Goal: Task Accomplishment & Management: Manage account settings

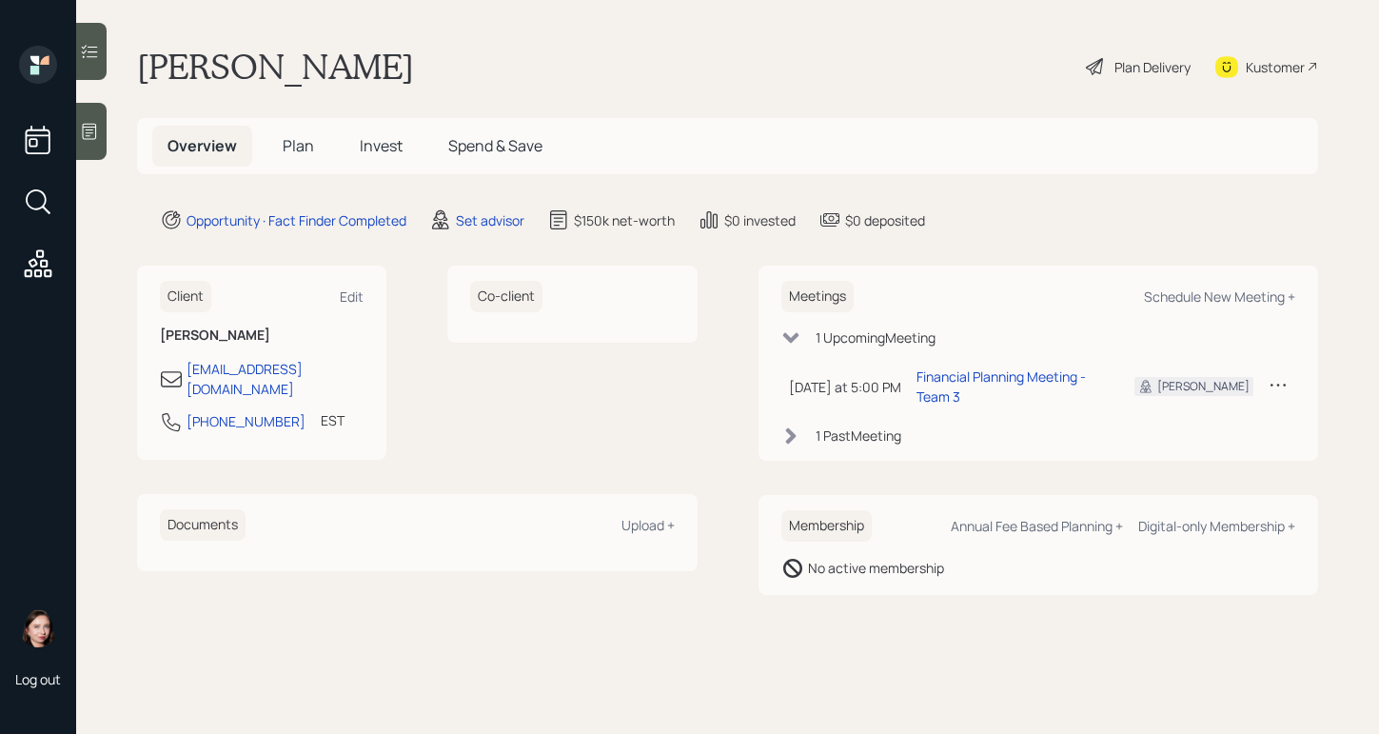
click at [655, 46] on div "[PERSON_NAME] Plan Delivery Kustomer" at bounding box center [727, 67] width 1181 height 42
click at [493, 222] on div "Set advisor" at bounding box center [490, 220] width 69 height 20
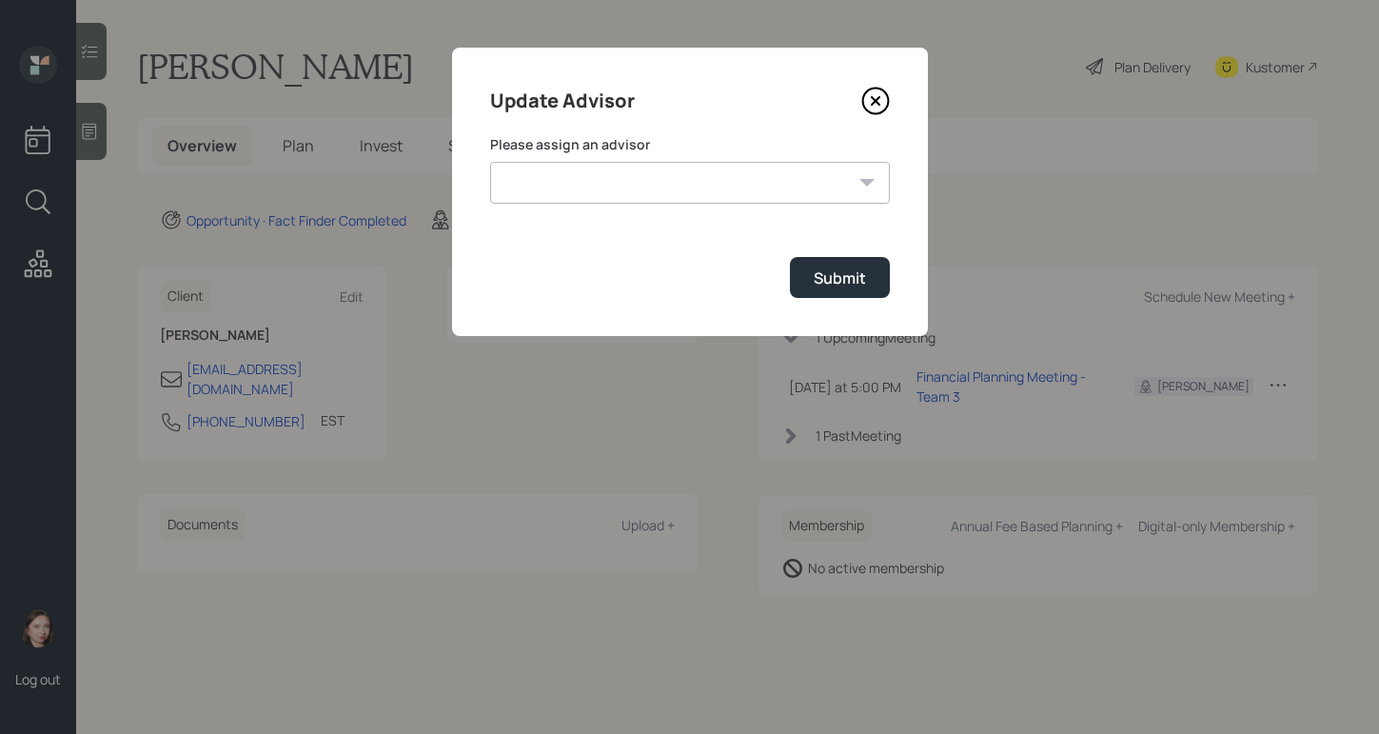
click at [620, 192] on select "[PERSON_NAME] [PERSON_NAME] End [PERSON_NAME] [PERSON_NAME] [PERSON_NAME] [PERS…" at bounding box center [690, 183] width 400 height 42
select select "ef6b64e1-8f62-4a74-b865-a7df4b35b836"
click at [490, 162] on select "[PERSON_NAME] [PERSON_NAME] End [PERSON_NAME] [PERSON_NAME] [PERSON_NAME] [PERS…" at bounding box center [690, 183] width 400 height 42
click at [877, 296] on button "Submit" at bounding box center [840, 277] width 100 height 41
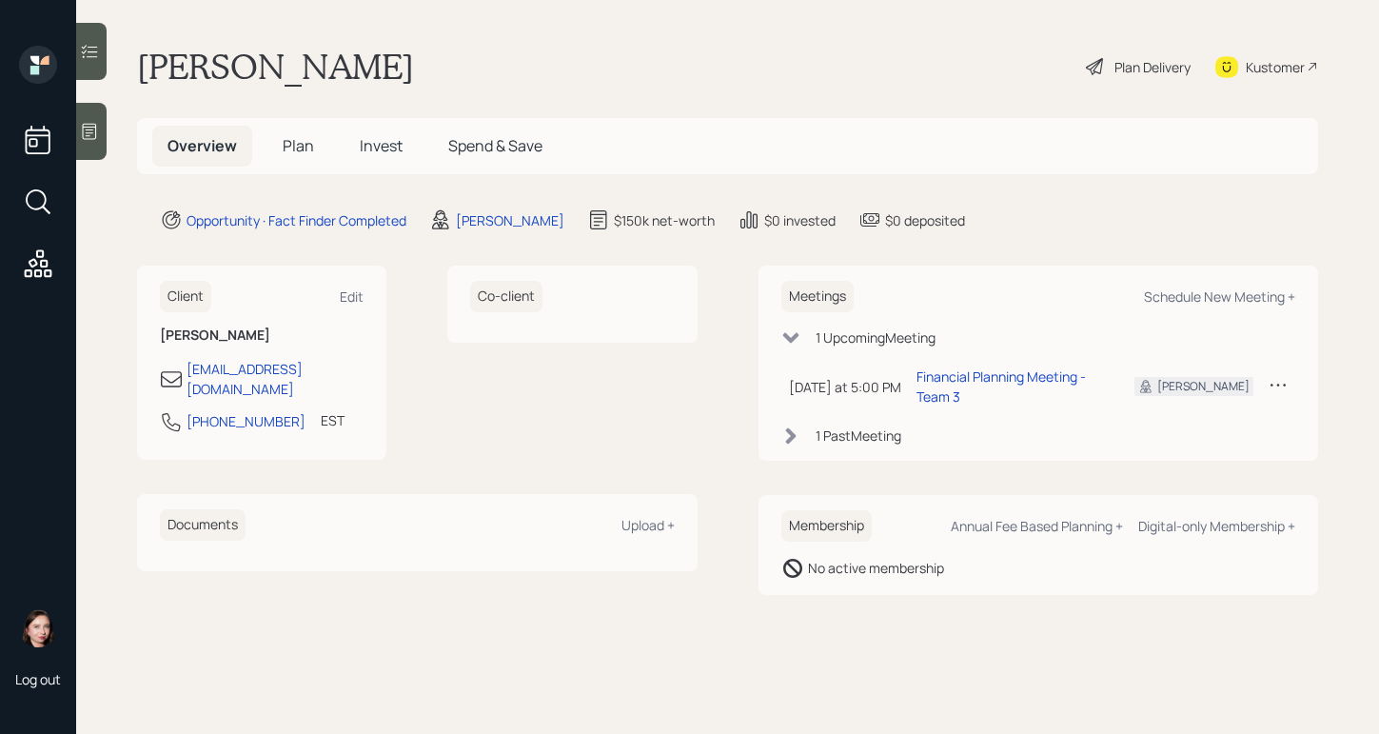
click at [1128, 73] on div "Plan Delivery" at bounding box center [1152, 67] width 76 height 20
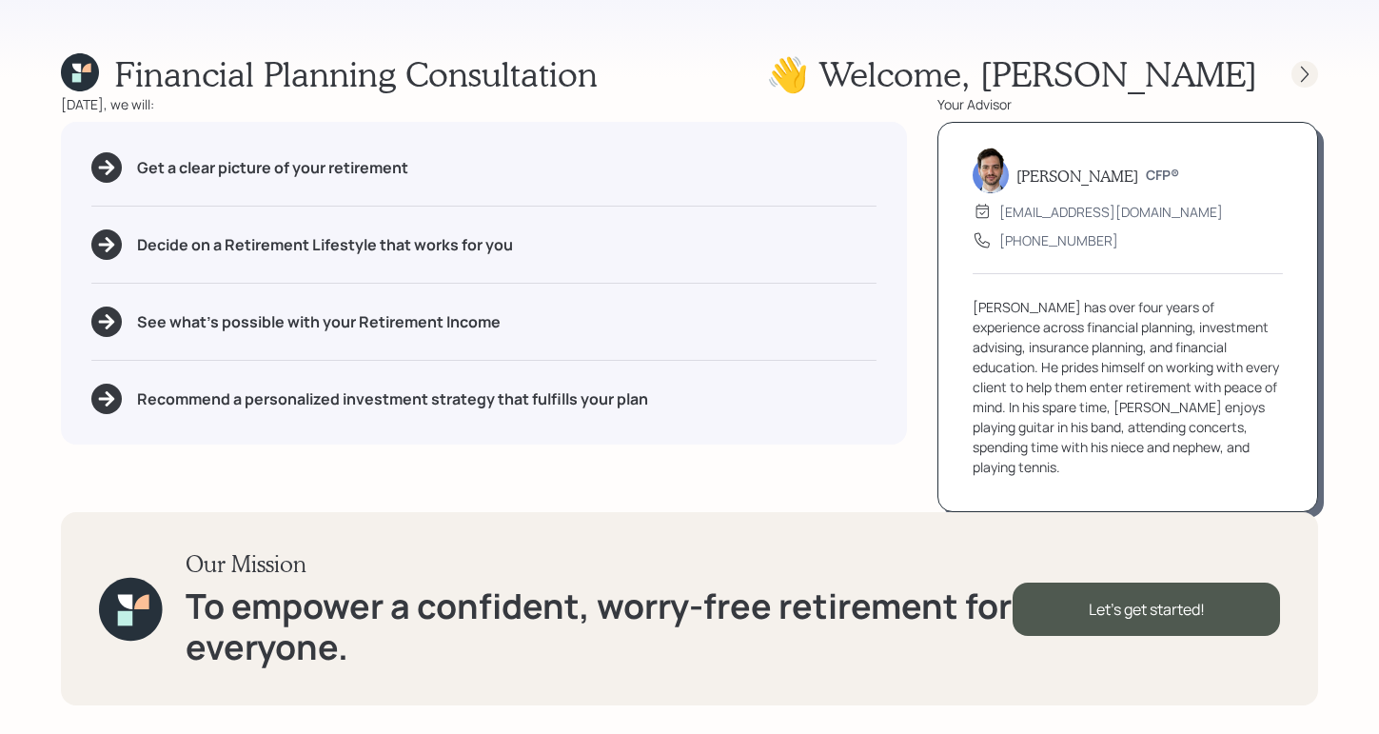
click at [1309, 71] on icon at bounding box center [1304, 74] width 19 height 19
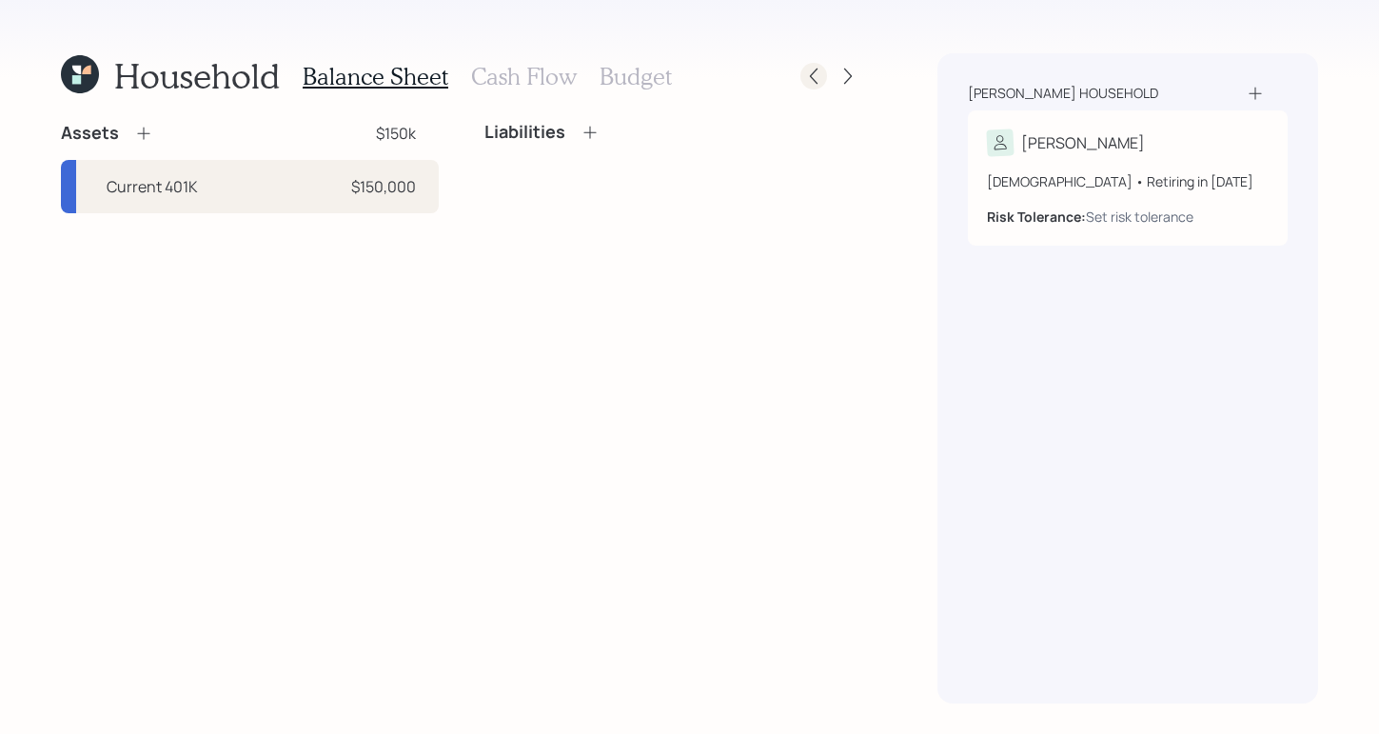
click at [806, 69] on icon at bounding box center [813, 76] width 19 height 19
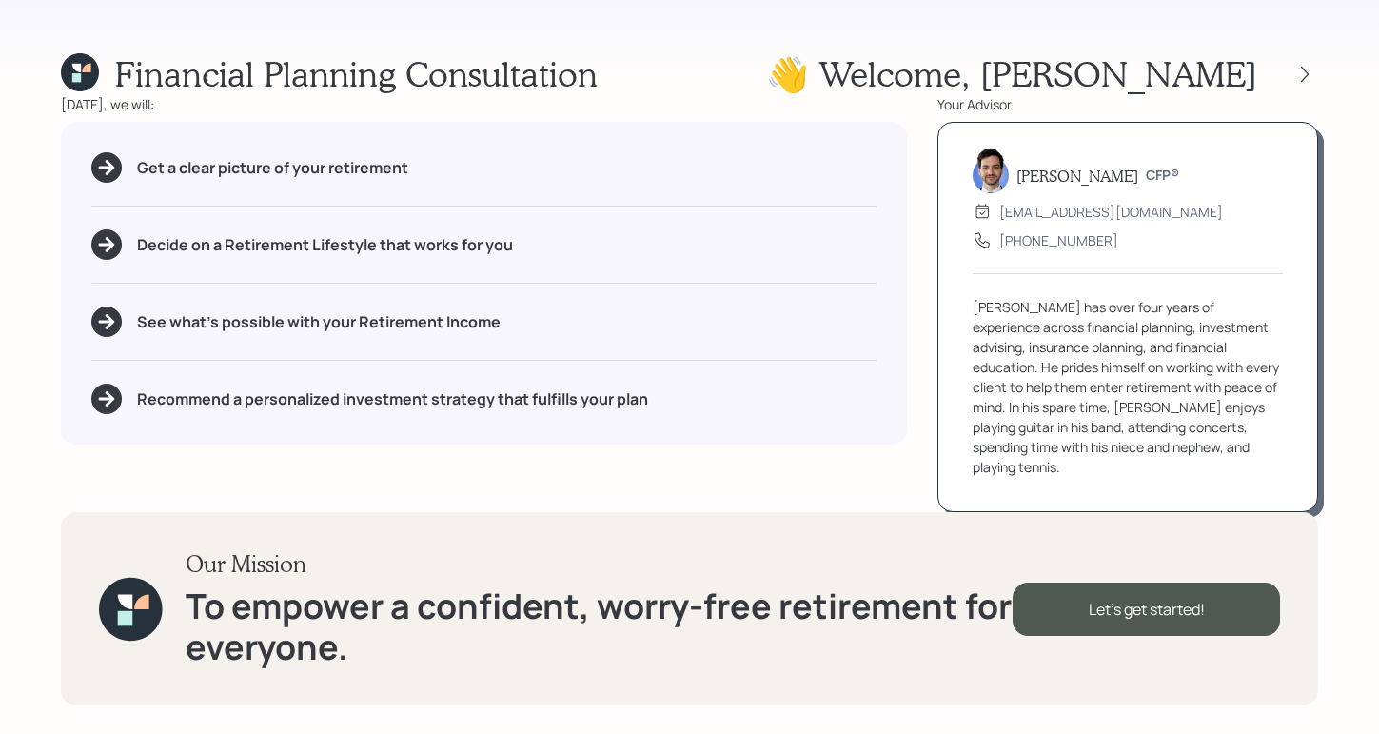
click at [807, 80] on div "Financial Planning Consultation 👋 Welcome , [PERSON_NAME]" at bounding box center [689, 73] width 1257 height 41
